Goal: Browse casually: Explore the website without a specific task or goal

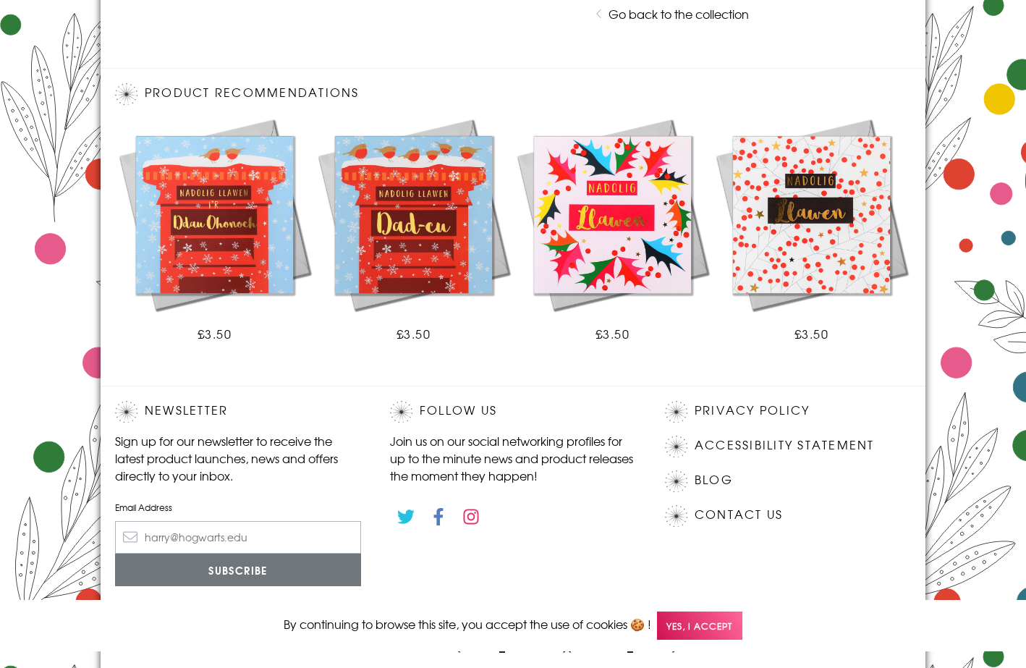
scroll to position [752, 0]
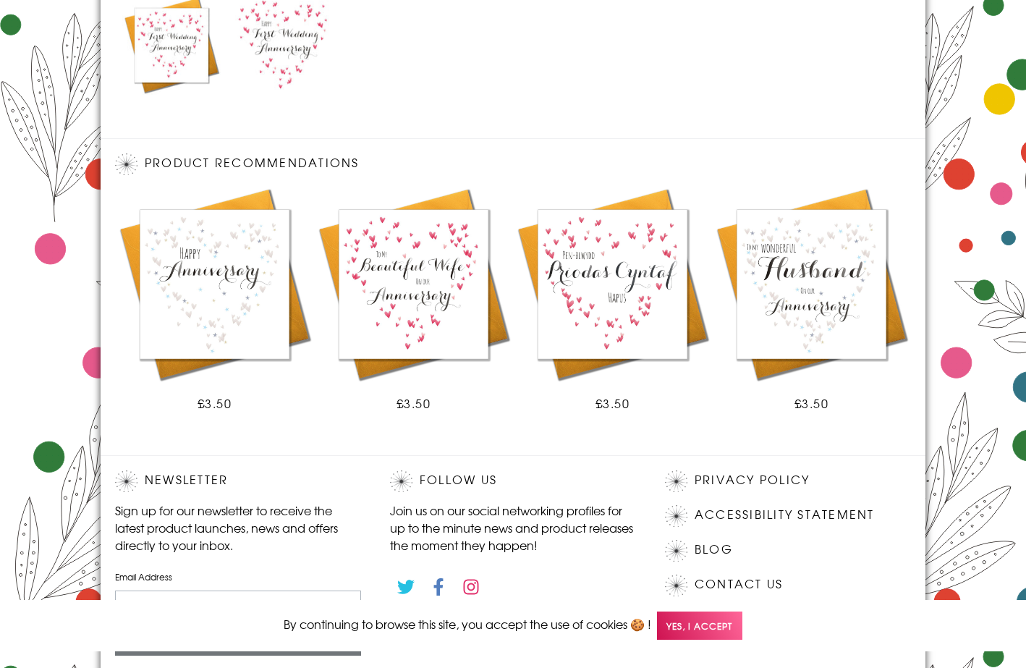
scroll to position [824, 0]
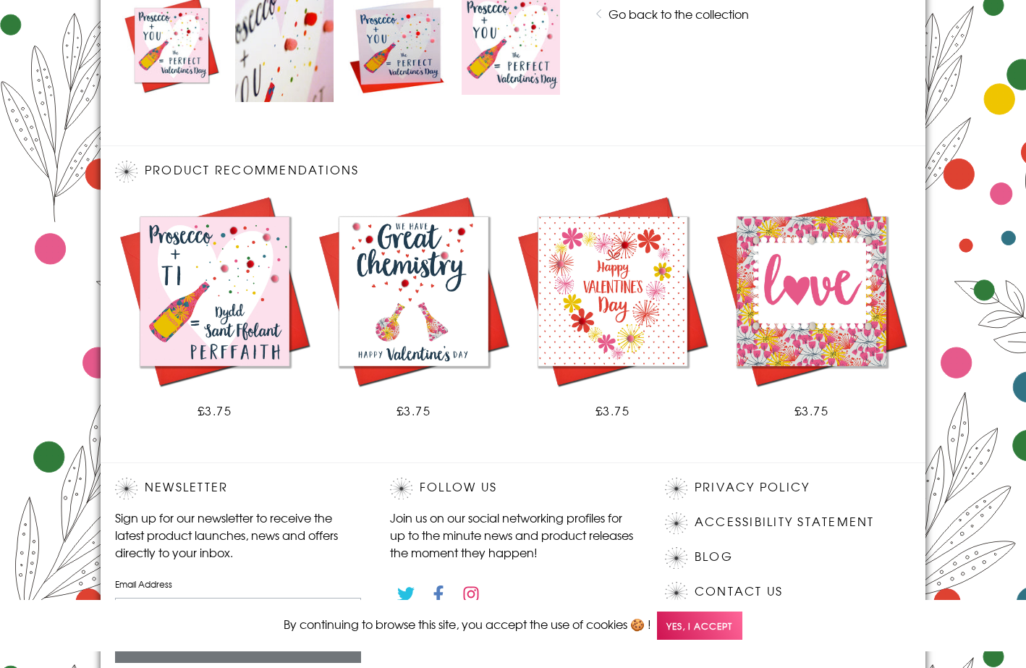
scroll to position [832, 0]
